Goal: Navigation & Orientation: Find specific page/section

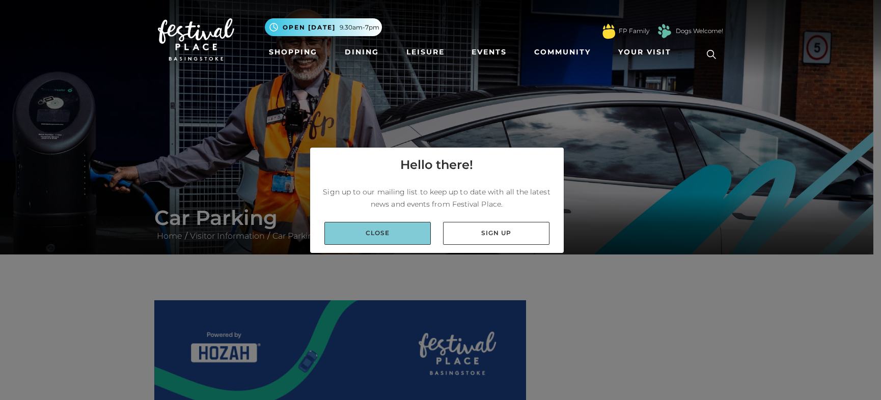
click at [424, 235] on link "Close" at bounding box center [378, 233] width 106 height 23
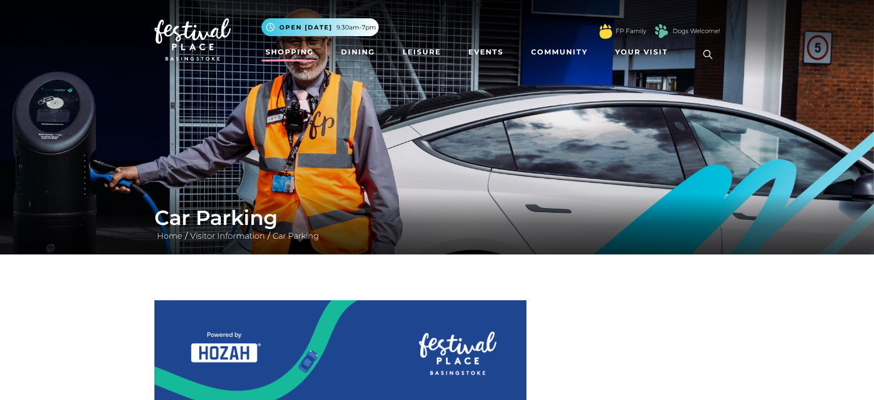
click at [300, 54] on link "Shopping" at bounding box center [289, 52] width 57 height 19
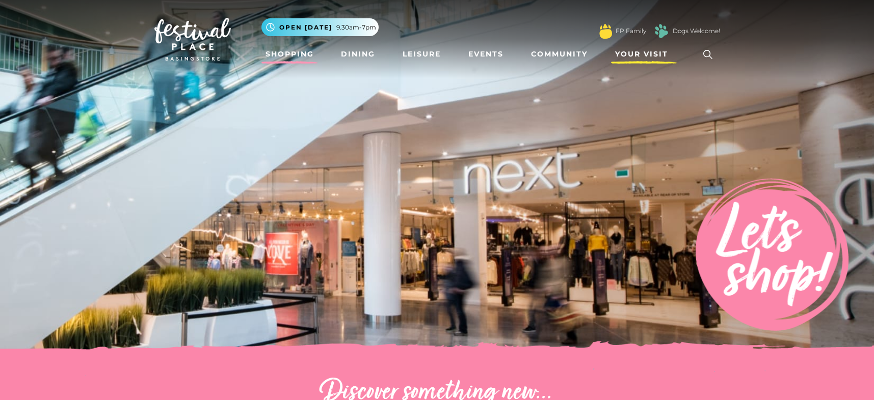
click at [624, 57] on span "Your Visit" at bounding box center [641, 54] width 53 height 11
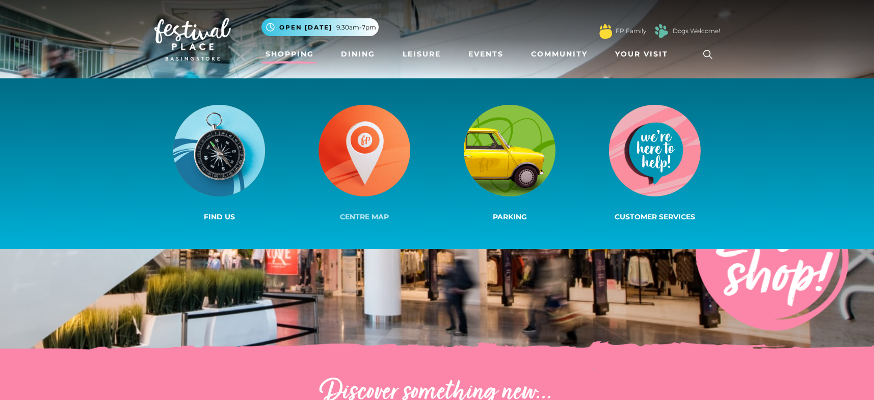
click at [431, 125] on link "Centre Map" at bounding box center [364, 164] width 145 height 122
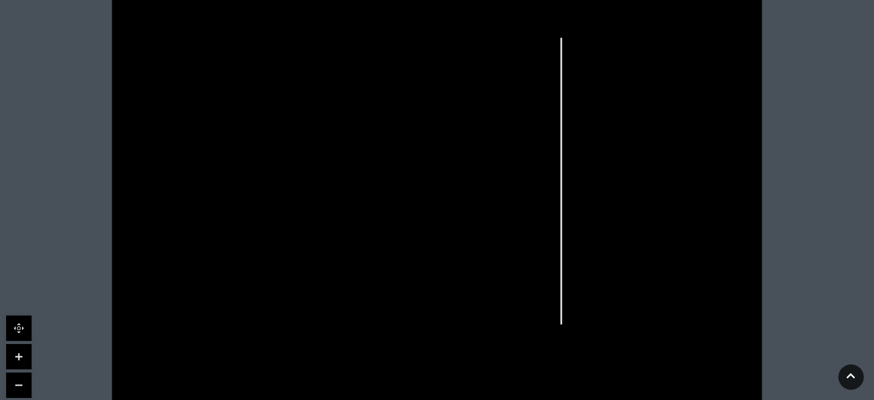
scroll to position [255, 0]
click at [323, 56] on rect at bounding box center [336, 73] width 45 height 45
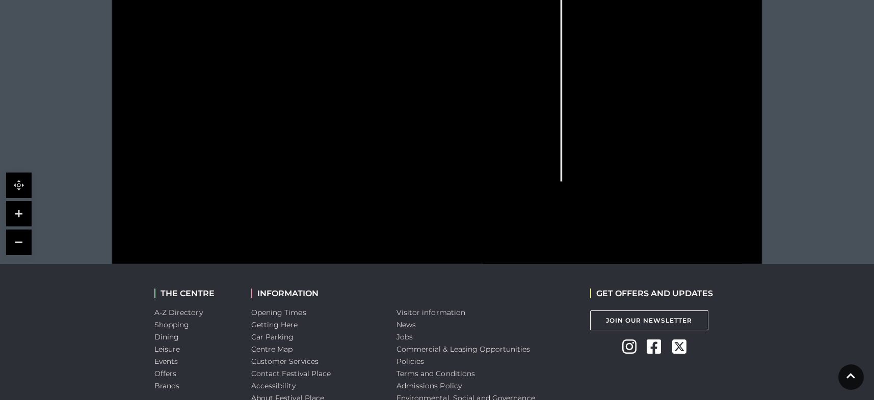
scroll to position [458, 0]
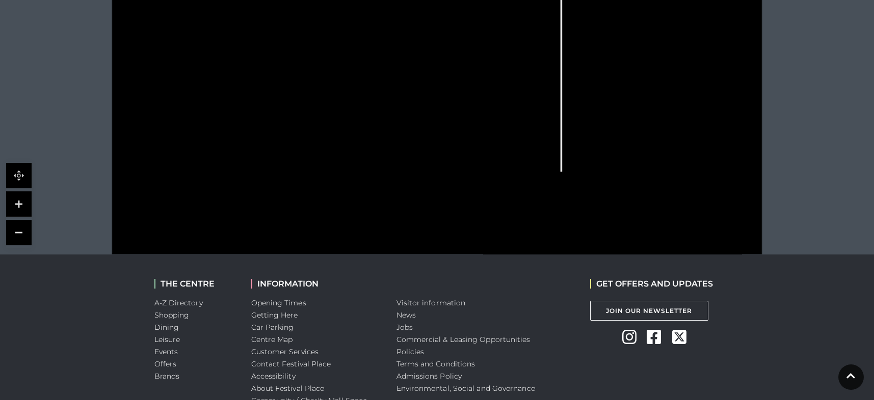
click at [16, 193] on link at bounding box center [18, 204] width 25 height 25
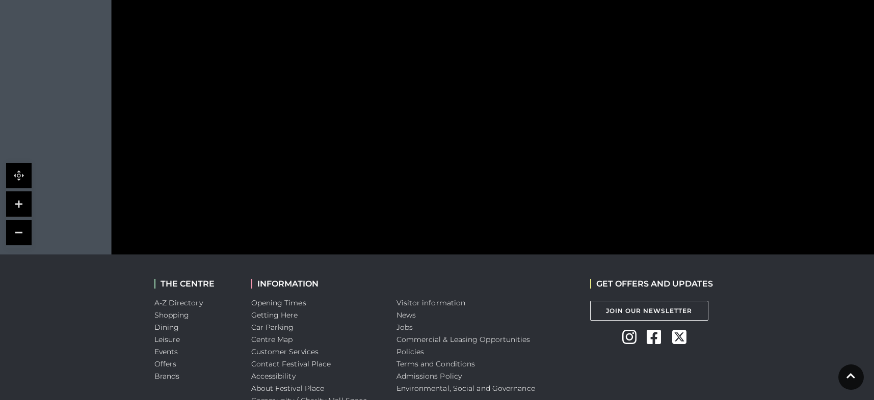
drag, startPoint x: 295, startPoint y: 178, endPoint x: 570, endPoint y: 23, distance: 315.3
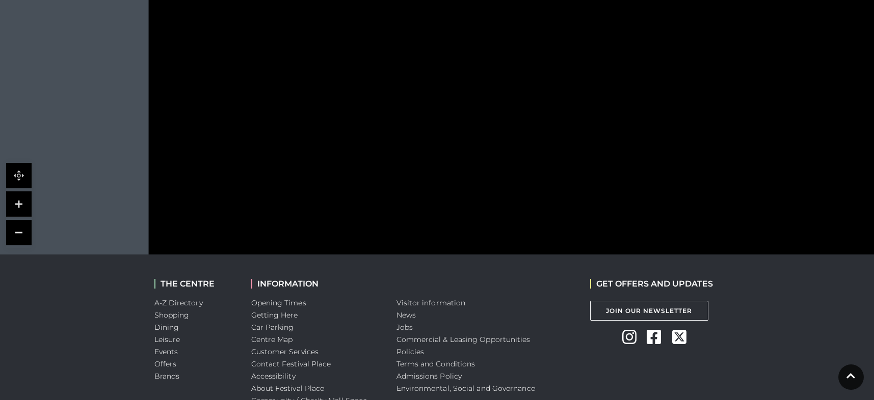
drag, startPoint x: 517, startPoint y: 160, endPoint x: 540, endPoint y: 240, distance: 83.7
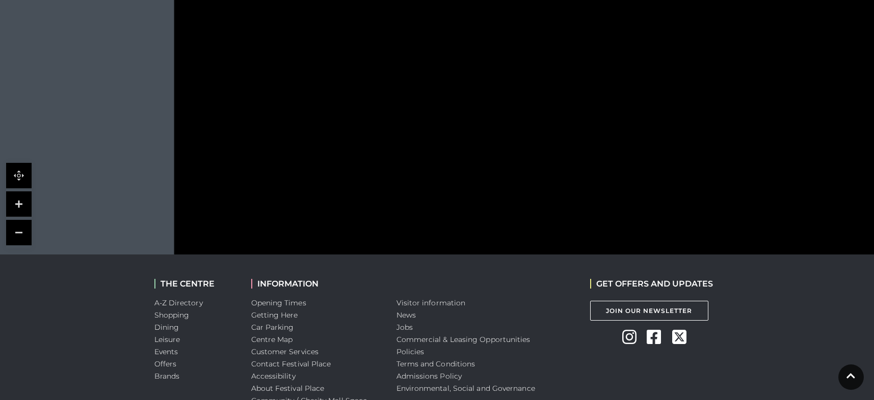
drag, startPoint x: 393, startPoint y: 94, endPoint x: 418, endPoint y: 154, distance: 65.3
click at [418, 154] on rect at bounding box center [425, 144] width 17 height 39
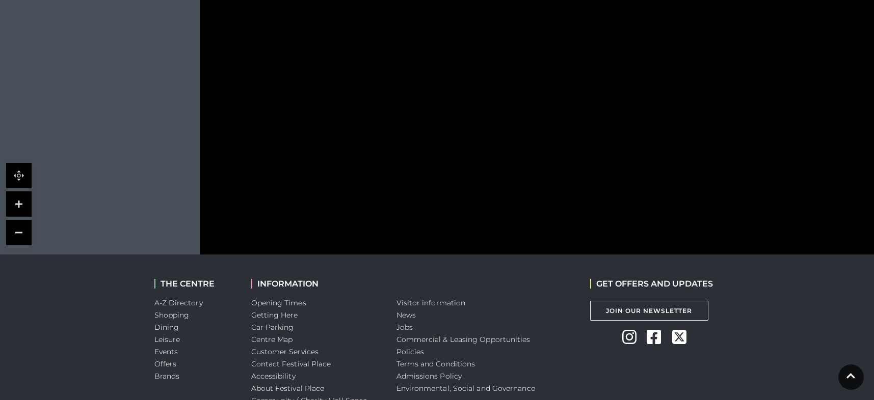
drag, startPoint x: 474, startPoint y: 103, endPoint x: 508, endPoint y: 14, distance: 95.9
drag, startPoint x: 447, startPoint y: 139, endPoint x: 481, endPoint y: 225, distance: 92.1
click at [481, 225] on g at bounding box center [808, 8] width 1016 height 652
drag, startPoint x: 449, startPoint y: 163, endPoint x: 449, endPoint y: 212, distance: 49.9
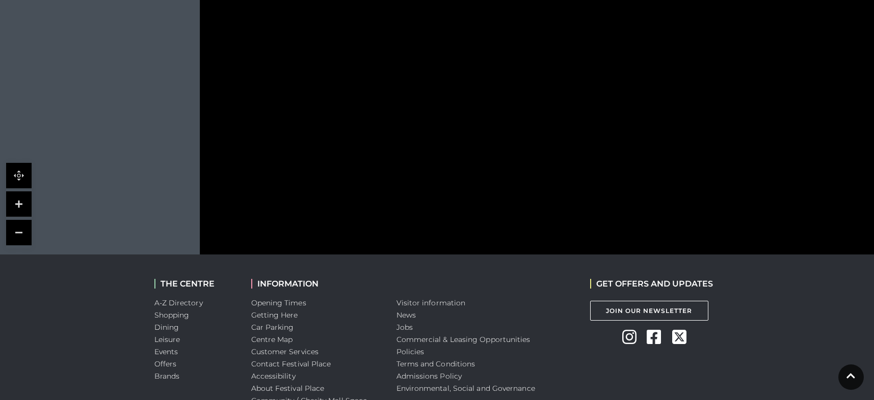
click at [449, 212] on polygon at bounding box center [549, 113] width 499 height 578
drag, startPoint x: 456, startPoint y: 155, endPoint x: 455, endPoint y: 183, distance: 28.5
click at [455, 183] on rect at bounding box center [433, 177] width 53 height 14
